Goal: Feedback & Contribution: Contribute content

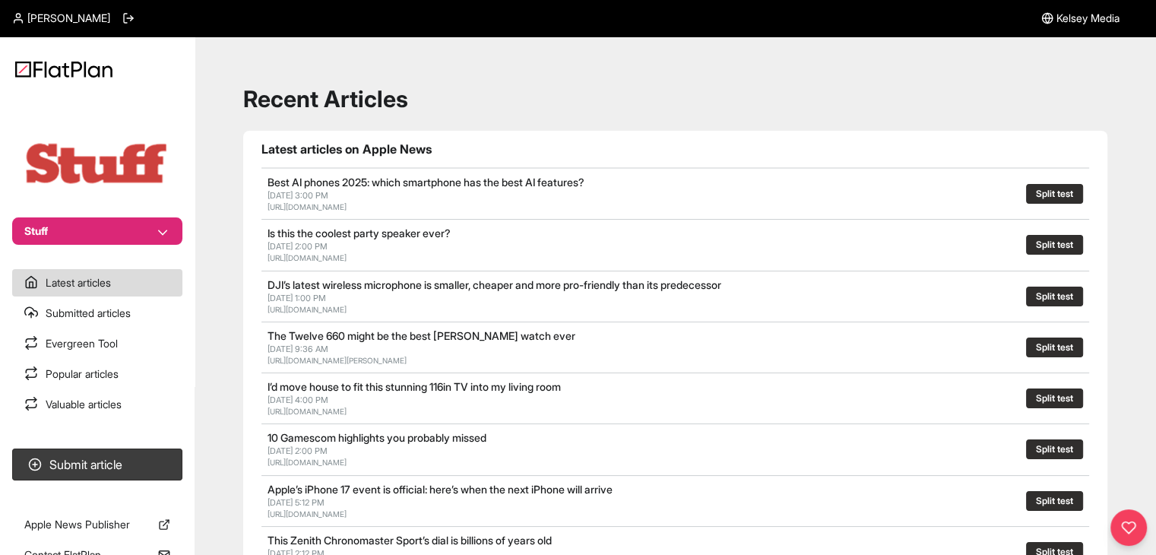
click at [176, 236] on button "Stuff" at bounding box center [97, 230] width 170 height 27
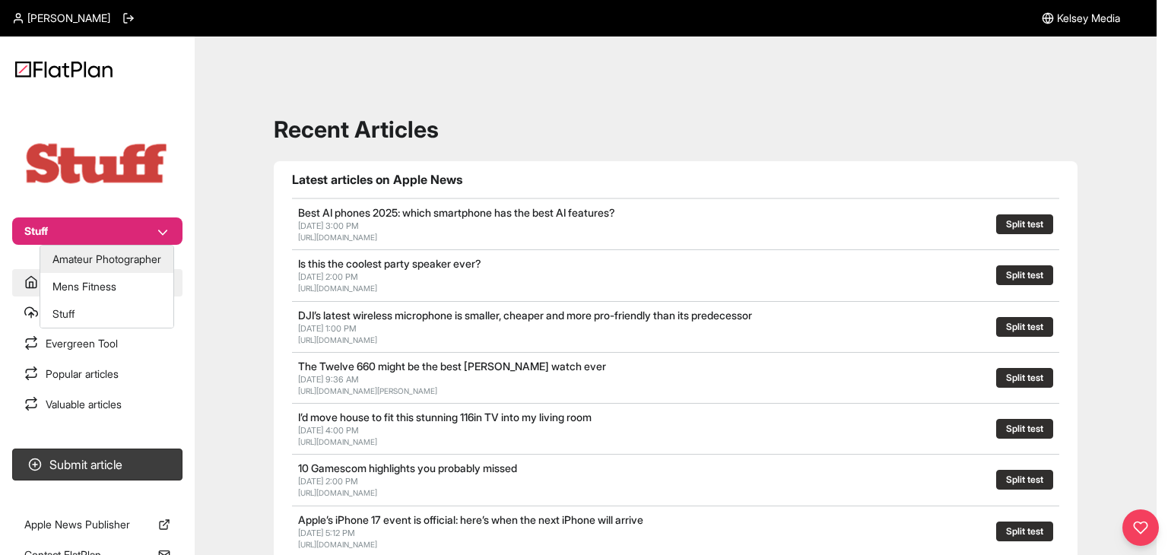
click at [125, 281] on button "Mens Fitness" at bounding box center [106, 286] width 133 height 27
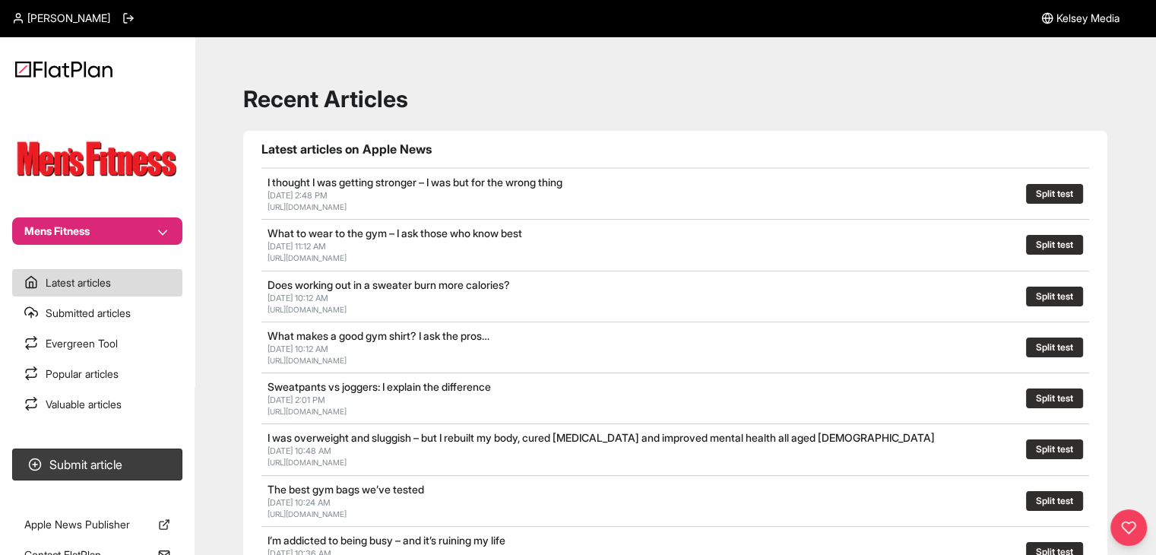
click at [135, 238] on button "Mens Fitness" at bounding box center [97, 230] width 170 height 27
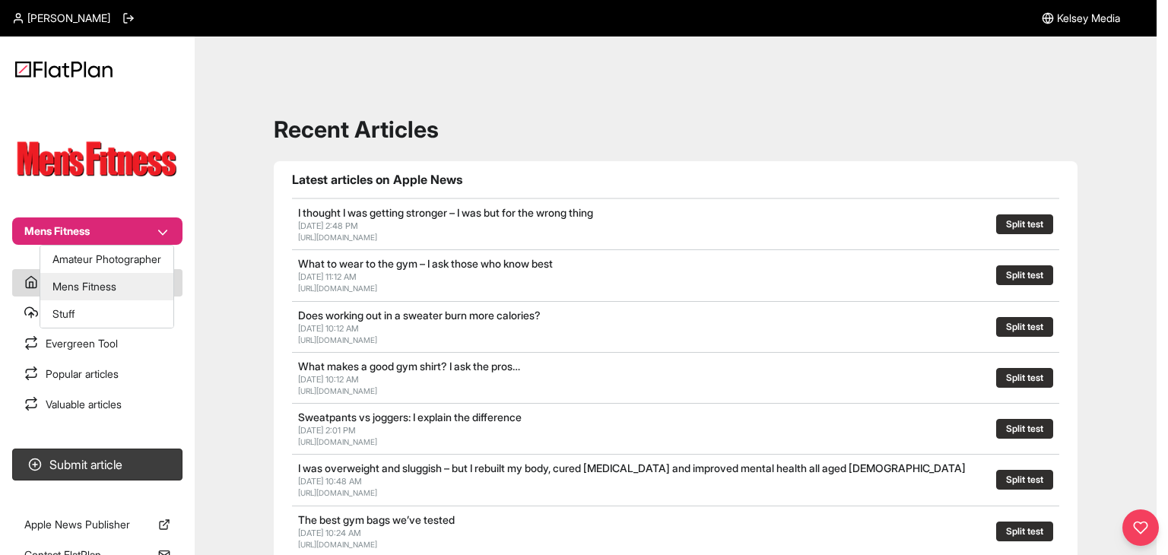
click at [125, 303] on button "Stuff" at bounding box center [106, 313] width 133 height 27
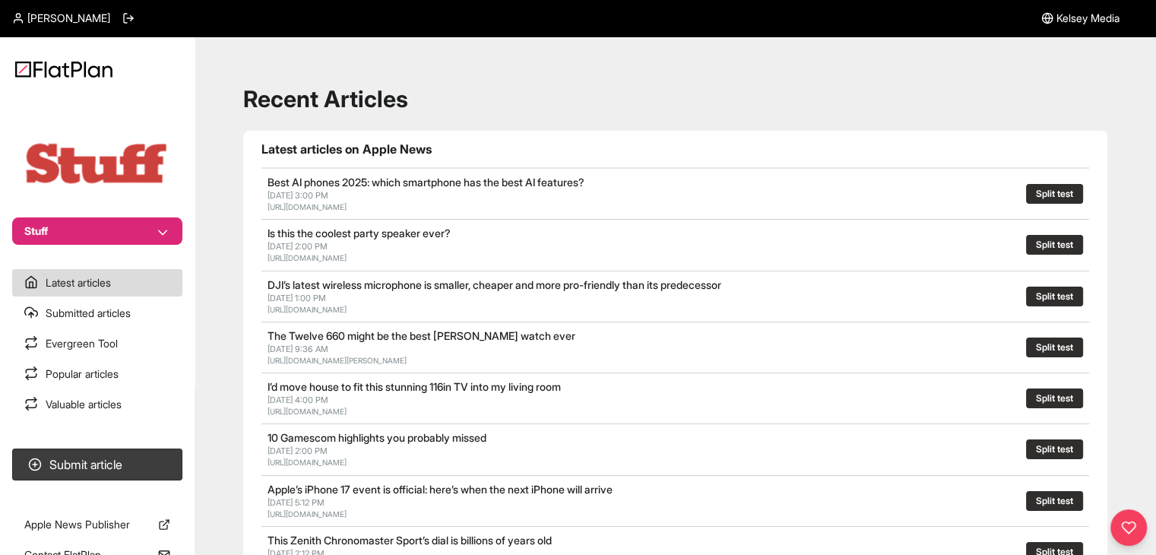
click at [126, 442] on nav "Stuff Latest articles Submitted articles Evergreen Tool Popular articles Valuab…" at bounding box center [97, 277] width 195 height 555
click at [134, 455] on button "Submit article" at bounding box center [97, 465] width 170 height 32
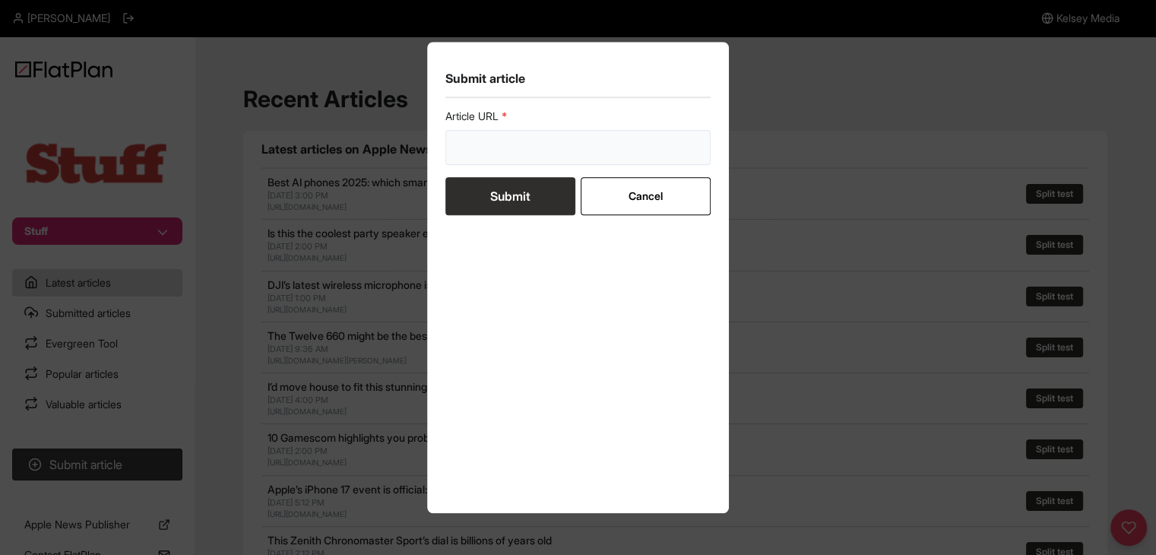
drag, startPoint x: 470, startPoint y: 153, endPoint x: 470, endPoint y: 173, distance: 20.5
click at [471, 153] on input "url" at bounding box center [579, 147] width 266 height 35
paste input "https://www.stuff.tv/features/i-went-wild-camping-with-the-gozney-tread-and-coo…"
type input "https://www.stuff.tv/features/i-went-wild-camping-with-the-gozney-tread-and-coo…"
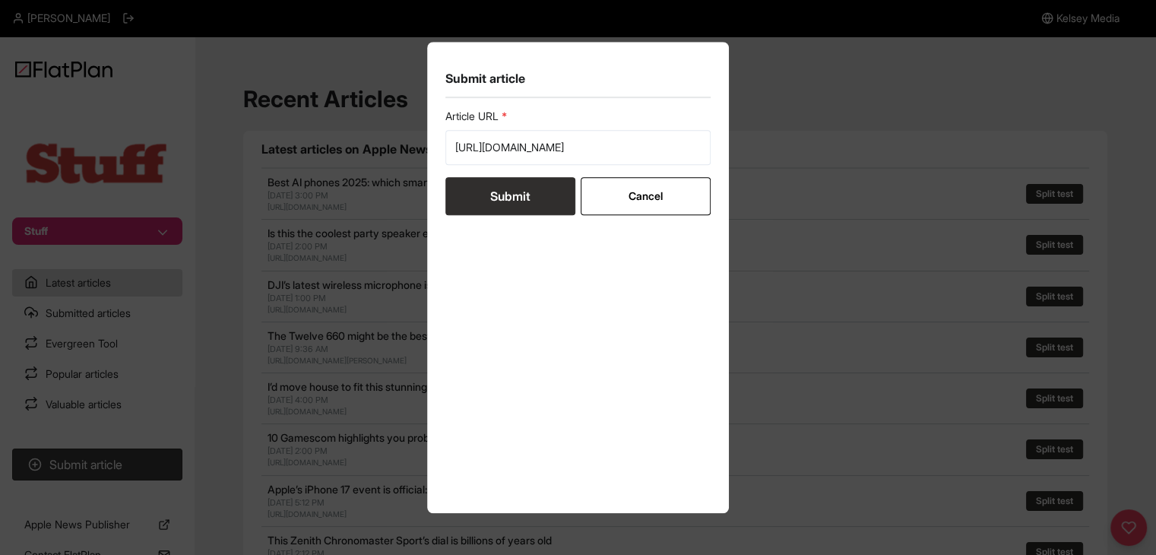
scroll to position [0, 0]
click at [474, 202] on button "Submit" at bounding box center [511, 196] width 130 height 38
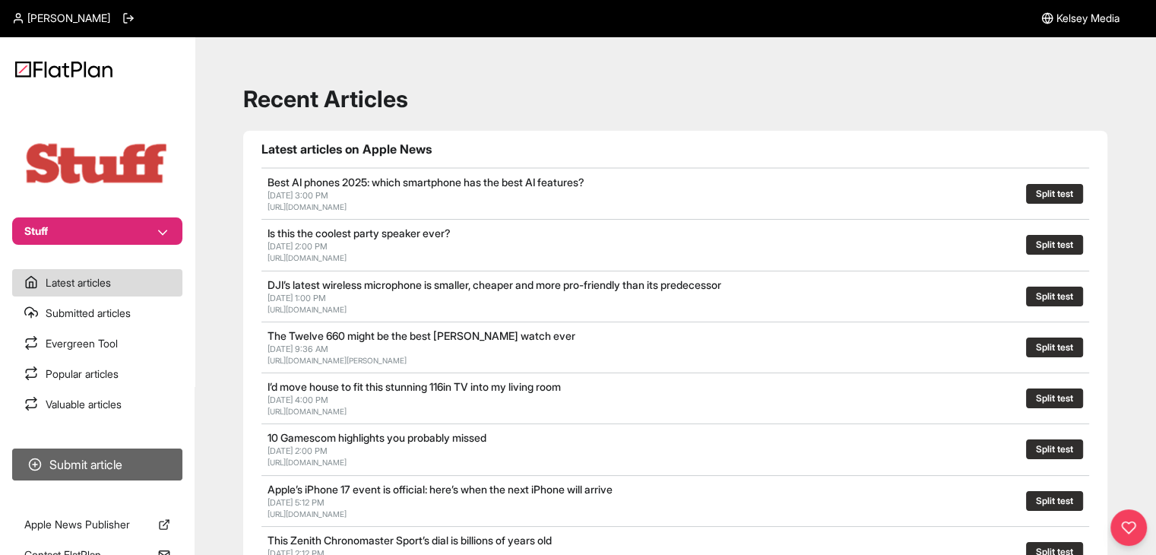
click at [147, 451] on button "Submit article" at bounding box center [97, 465] width 170 height 32
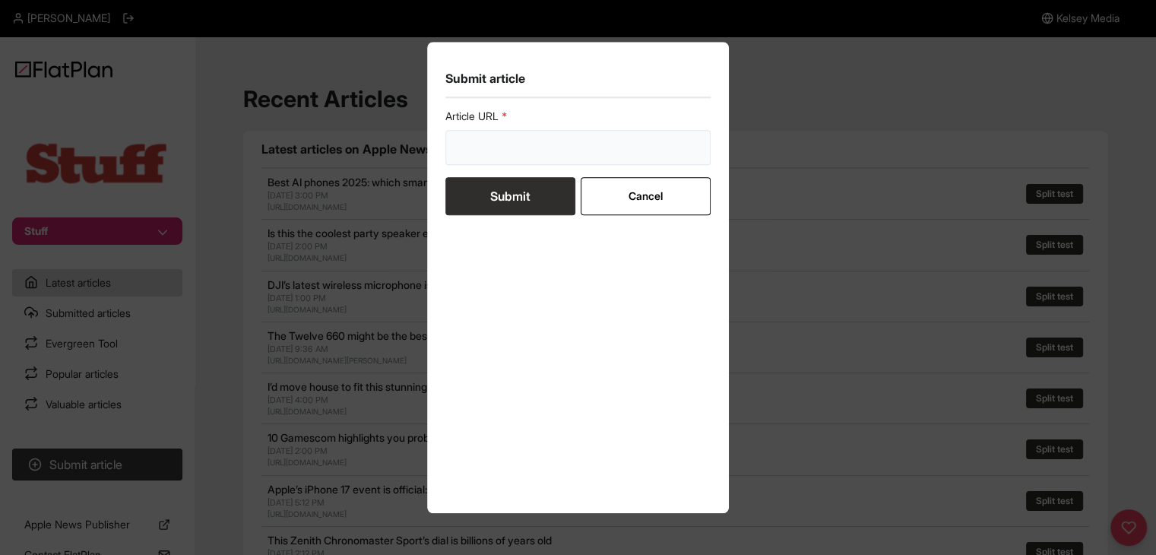
click at [523, 136] on input "url" at bounding box center [579, 147] width 266 height 35
paste input "https://www.stuff.tv/features/best-tv-streaming-sticks-devices/"
type input "https://www.stuff.tv/features/best-tv-streaming-sticks-devices/"
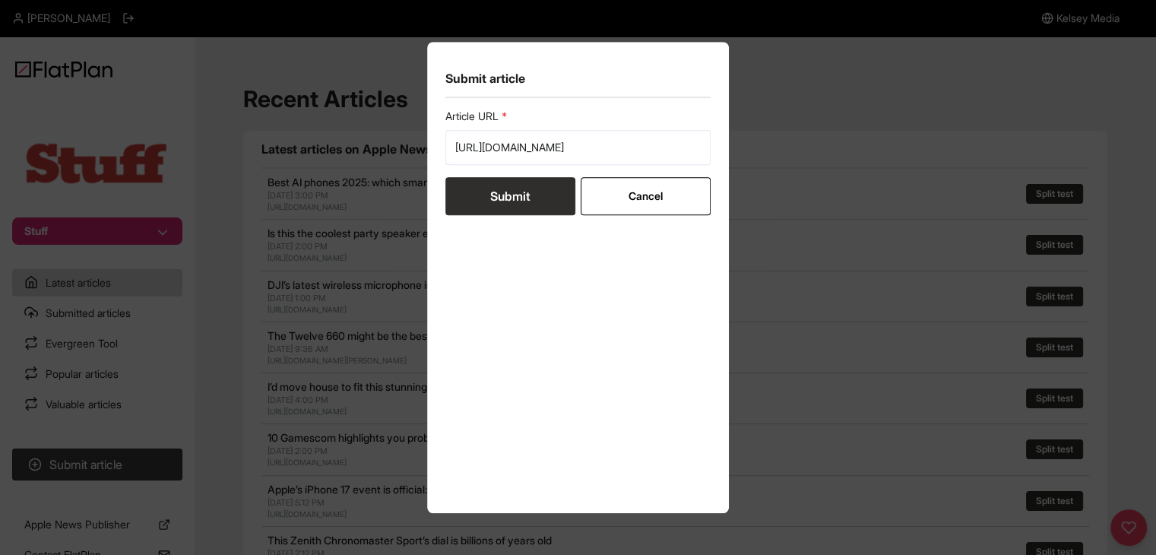
click at [519, 177] on button "Submit" at bounding box center [511, 196] width 130 height 38
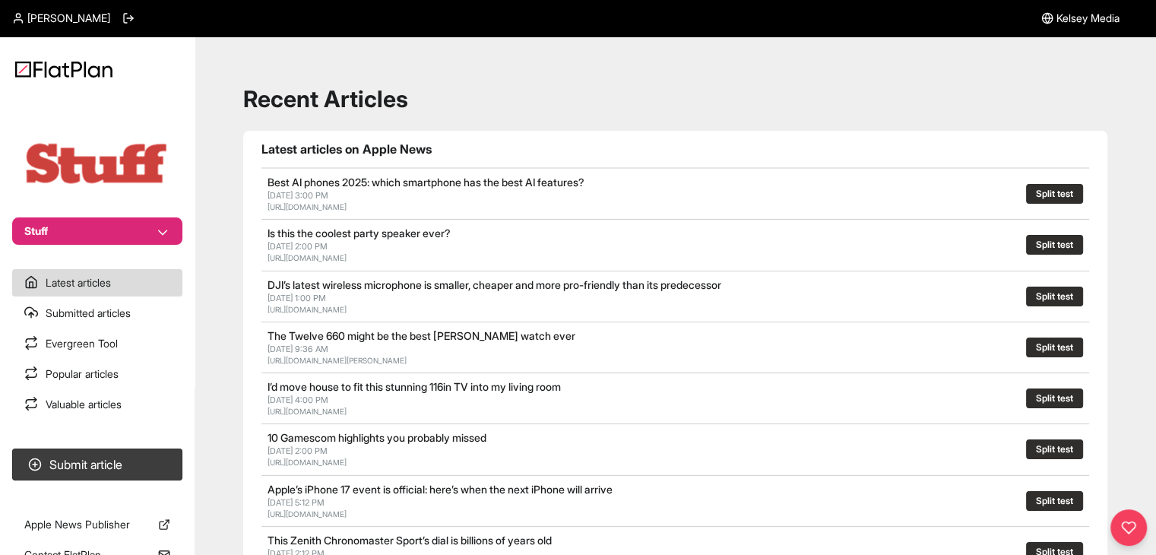
drag, startPoint x: 48, startPoint y: 221, endPoint x: 52, endPoint y: 230, distance: 10.2
click at [49, 223] on button "Stuff" at bounding box center [97, 230] width 170 height 27
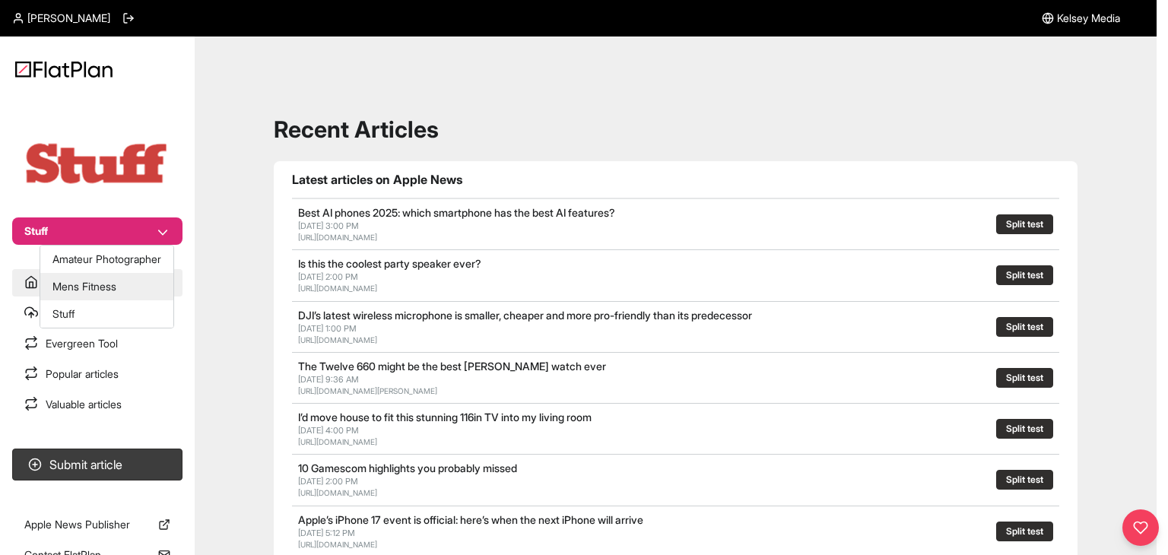
click at [94, 290] on button "Mens Fitness" at bounding box center [106, 286] width 133 height 27
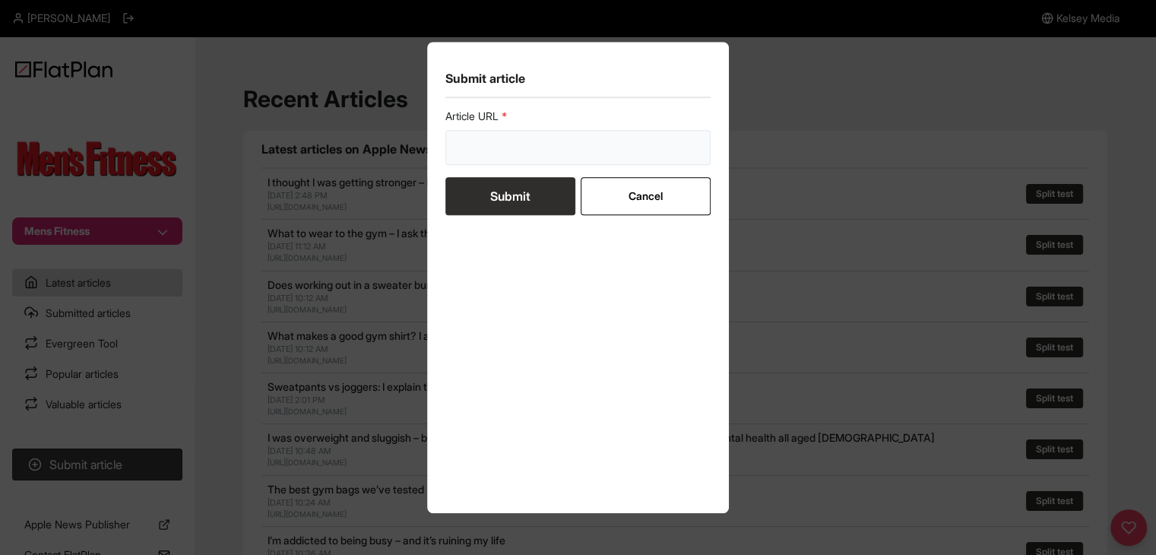
click at [487, 157] on input "url" at bounding box center [579, 147] width 266 height 35
paste input "https://mensfitness.co.uk/workouts/learn-to-engage-abs-pilates-routine/"
type input "https://mensfitness.co.uk/workouts/learn-to-engage-abs-pilates-routine/"
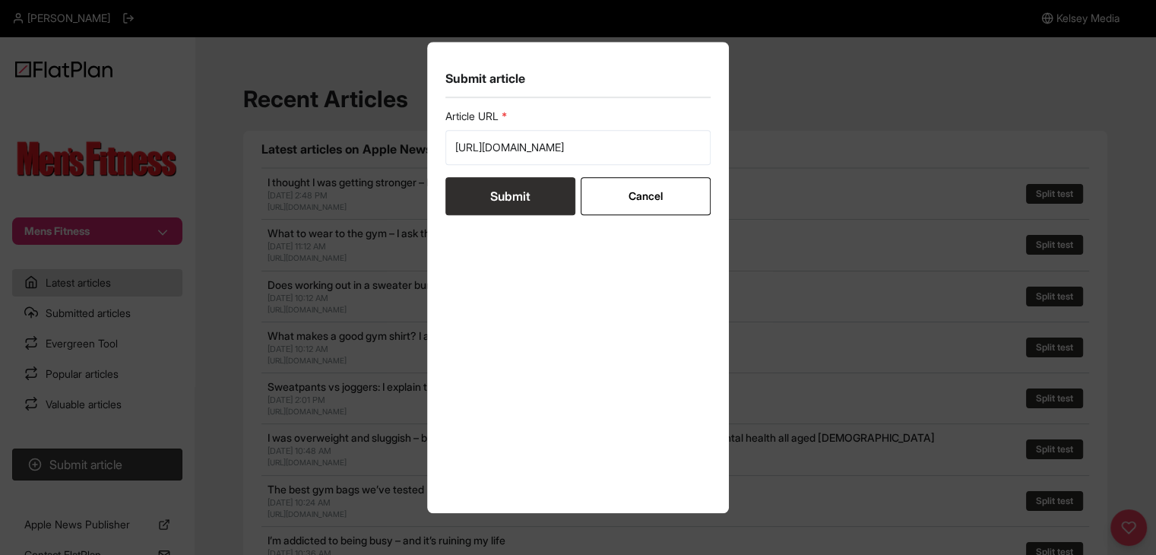
click at [488, 198] on button "Submit" at bounding box center [511, 196] width 130 height 38
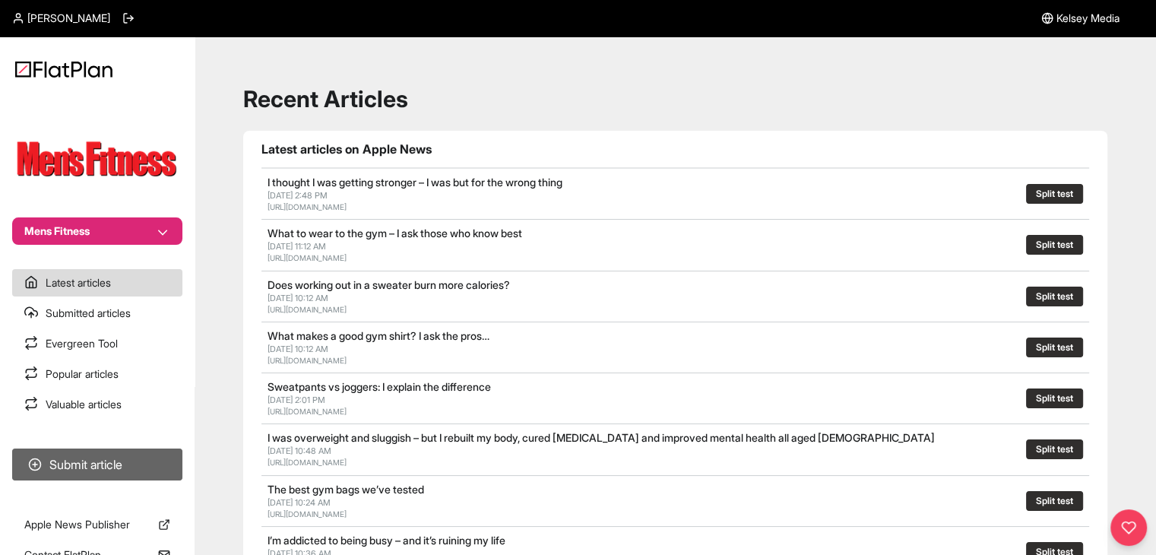
click at [114, 466] on button "Submit article" at bounding box center [97, 465] width 170 height 32
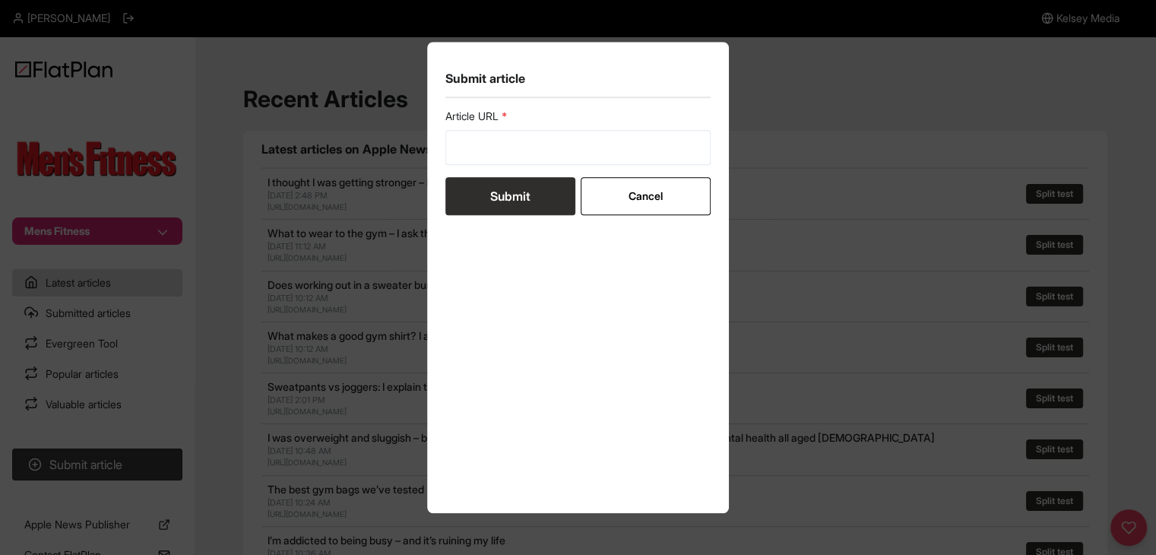
click at [503, 121] on label "Article URL" at bounding box center [579, 116] width 266 height 15
click at [501, 156] on input "url" at bounding box center [579, 147] width 266 height 35
paste input "[URL][DOMAIN_NAME]"
type input "[URL][DOMAIN_NAME]"
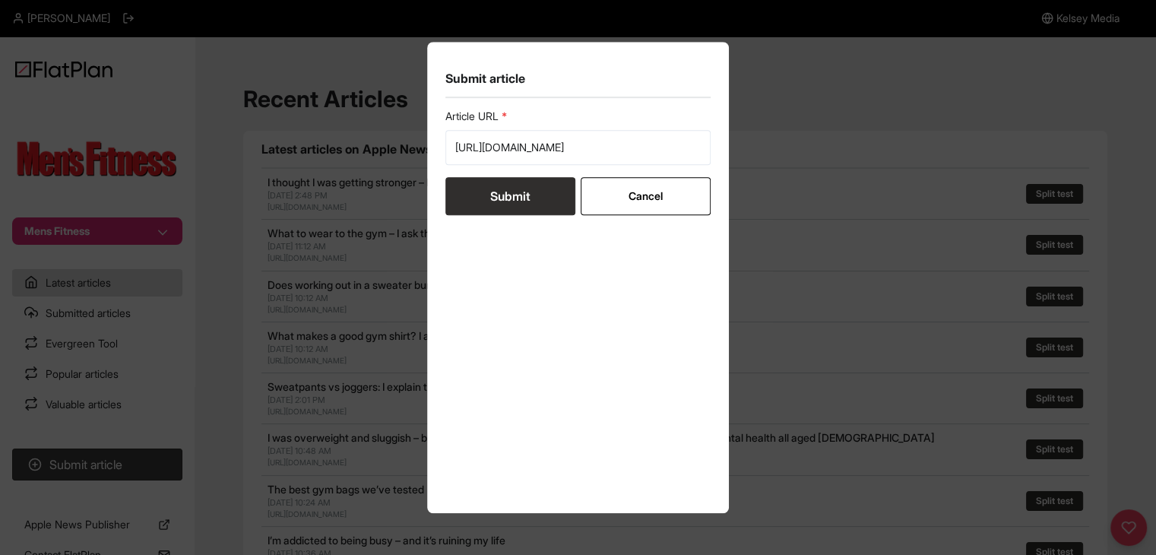
click at [501, 183] on button "Submit" at bounding box center [511, 196] width 130 height 38
